Goal: Transaction & Acquisition: Purchase product/service

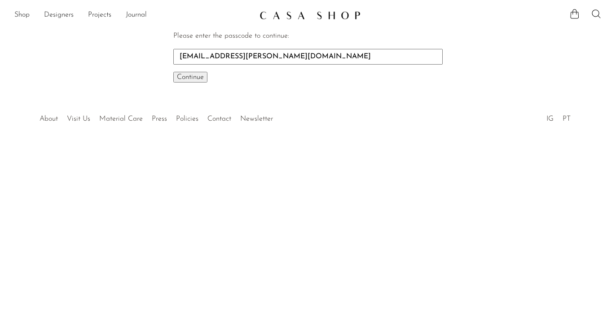
type input "meg.lippner@gmail.com"
click at [194, 76] on span "Continue" at bounding box center [190, 77] width 27 height 7
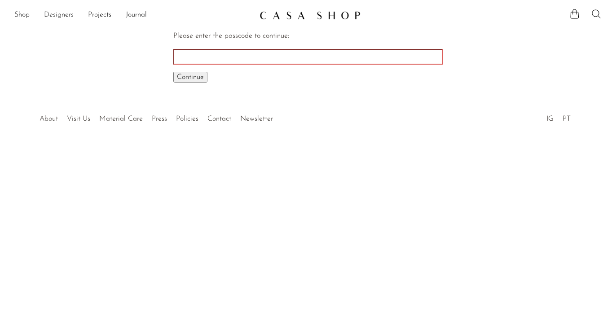
click at [235, 51] on input "Please enter the passcode to continue:" at bounding box center [307, 56] width 269 height 15
type input "EARLY"
click at [196, 77] on span "Continue" at bounding box center [190, 77] width 27 height 7
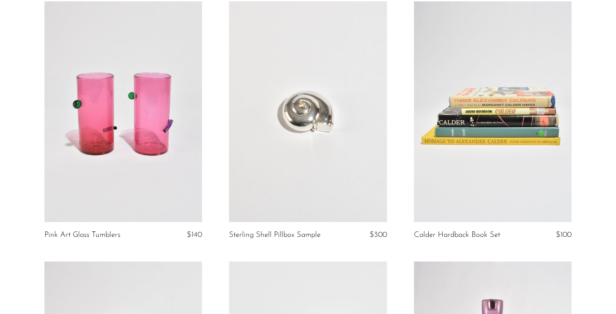
scroll to position [109, 0]
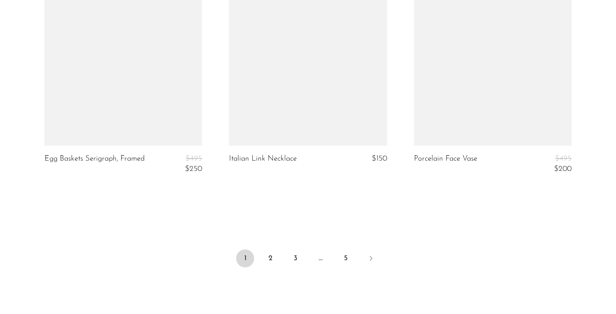
scroll to position [3111, 0]
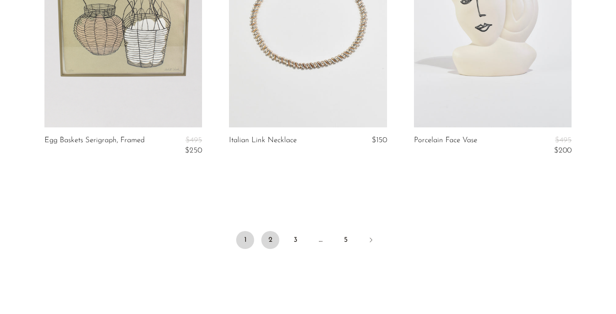
click at [269, 243] on link "2" at bounding box center [270, 240] width 18 height 18
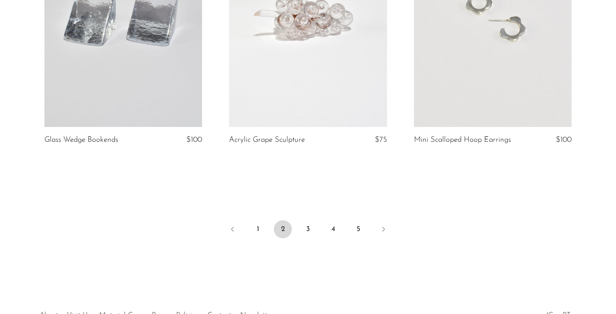
scroll to position [3163, 0]
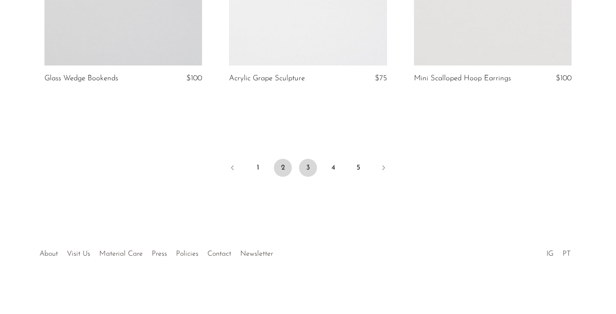
click at [311, 167] on link "3" at bounding box center [308, 168] width 18 height 18
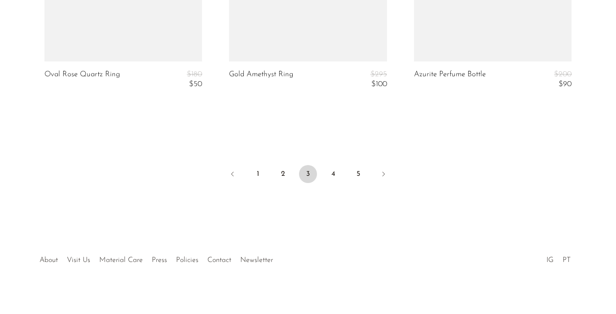
scroll to position [3226, 0]
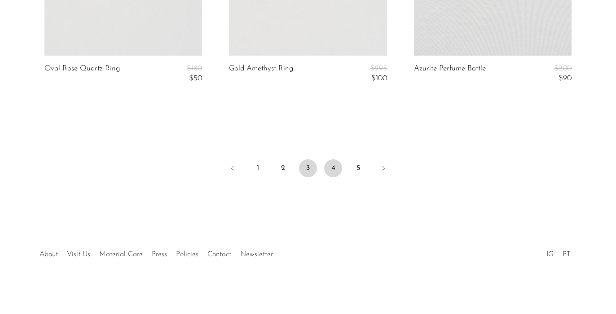
click at [335, 166] on link "4" at bounding box center [333, 168] width 18 height 18
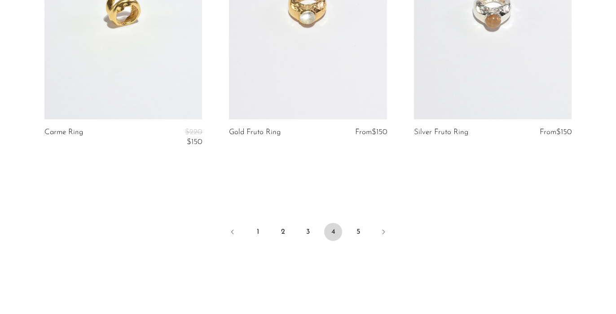
scroll to position [3228, 0]
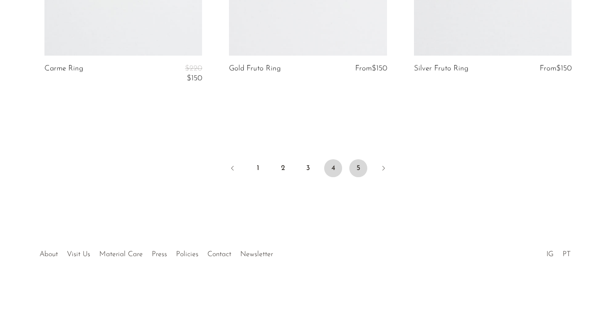
click at [360, 170] on link "5" at bounding box center [358, 168] width 18 height 18
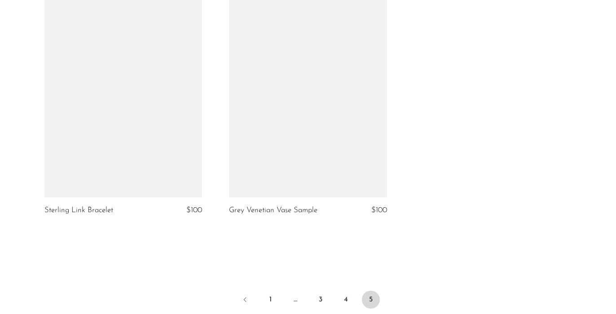
scroll to position [2808, 0]
